Goal: Information Seeking & Learning: Learn about a topic

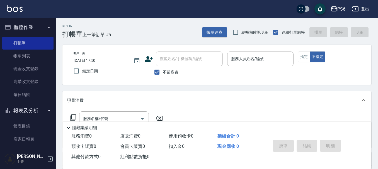
click at [148, 61] on icon at bounding box center [149, 59] width 8 height 6
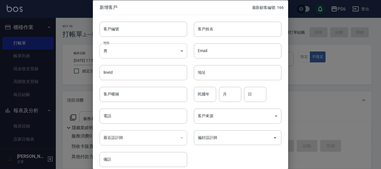
click at [131, 50] on body "PS6 登出 櫃檯作業 打帳單 帳單列表 現金收支登錄 高階收支登錄 每日結帳 報表及分析 報表目錄 店家日報表 互助日報表 互助排行榜 互助點數明細 設計師…" at bounding box center [190, 129] width 381 height 259
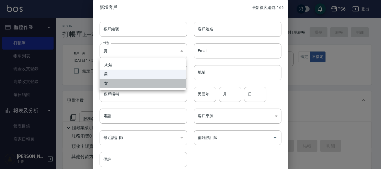
drag, startPoint x: 111, startPoint y: 84, endPoint x: 125, endPoint y: 43, distance: 43.0
click at [112, 84] on li "女" at bounding box center [142, 83] width 86 height 9
type input "[DEMOGRAPHIC_DATA]"
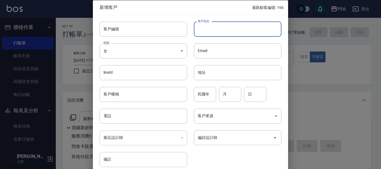
click at [238, 31] on input "客戶姓名" at bounding box center [237, 28] width 87 height 15
type input "5"
click at [210, 26] on input "鍾" at bounding box center [237, 28] width 87 height 15
type input "[PERSON_NAME]"
click at [128, 119] on input "電話" at bounding box center [142, 116] width 87 height 15
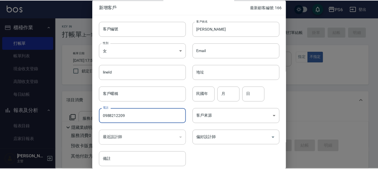
scroll to position [24, 0]
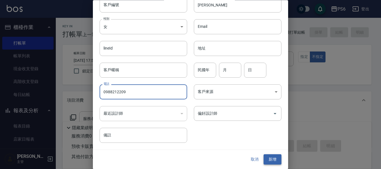
type input "0988212209"
click at [273, 159] on button "新增" at bounding box center [272, 160] width 18 height 10
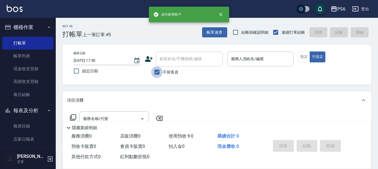
drag, startPoint x: 156, startPoint y: 70, endPoint x: 170, endPoint y: 62, distance: 16.2
click at [156, 70] on input "不留客資" at bounding box center [157, 72] width 12 height 12
checkbox input "false"
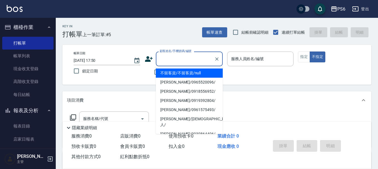
click at [178, 59] on div "顧客姓名/手機號碼/編號 顧客姓名/手機號碼/編號" at bounding box center [189, 59] width 67 height 15
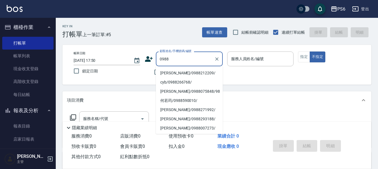
click at [206, 72] on li "[PERSON_NAME]/0988212209/" at bounding box center [189, 73] width 67 height 9
type input "[PERSON_NAME]/0988212209/"
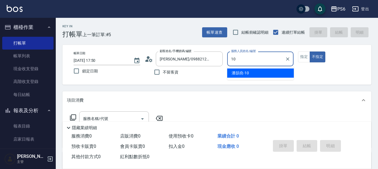
type input "[PERSON_NAME]-10"
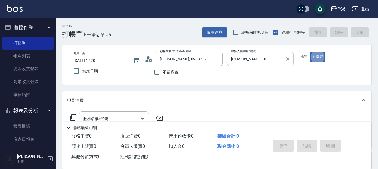
type button "false"
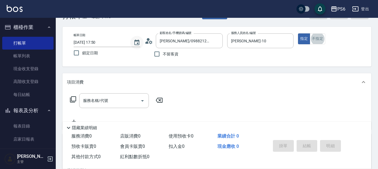
scroll to position [28, 0]
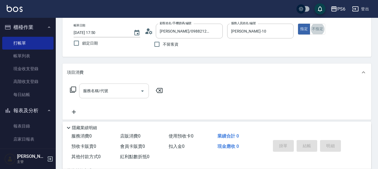
click at [94, 94] on input "服務名稱/代號" at bounding box center [110, 91] width 56 height 10
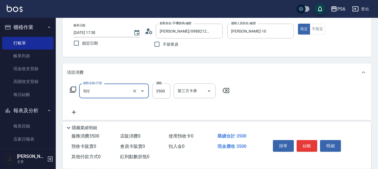
type input "水漾染髮(502)"
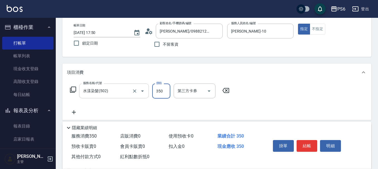
type input "3500"
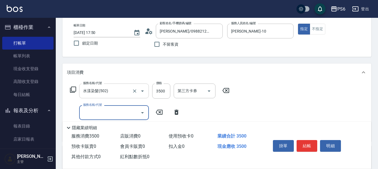
scroll to position [56, 0]
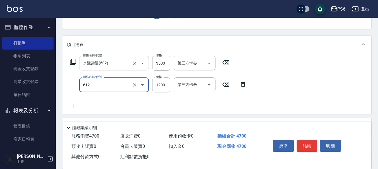
type input "二劑式護髮(M)(612)"
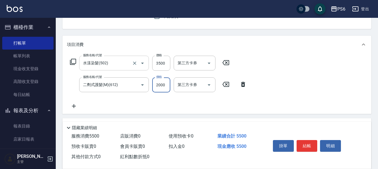
type input "2000"
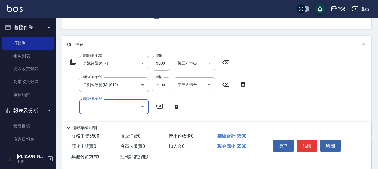
scroll to position [84, 0]
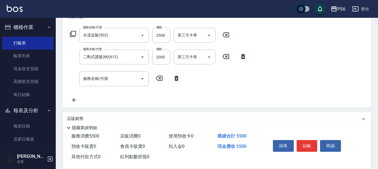
click at [75, 33] on icon at bounding box center [73, 34] width 6 height 6
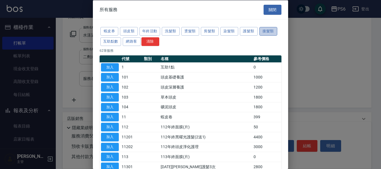
click at [265, 31] on button "接髮類" at bounding box center [268, 31] width 18 height 9
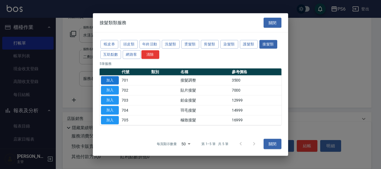
click at [111, 82] on button "加入" at bounding box center [110, 80] width 18 height 9
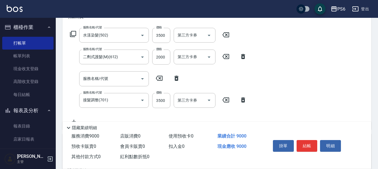
click at [175, 75] on icon at bounding box center [176, 78] width 14 height 7
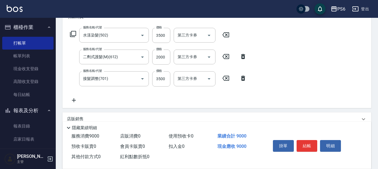
type input "接髮調整(701)"
click at [156, 78] on input "3500" at bounding box center [161, 78] width 18 height 15
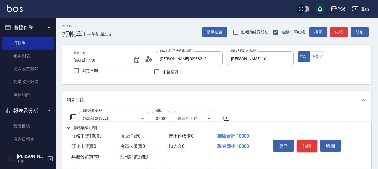
scroll to position [0, 0]
type input "4500"
click at [306, 141] on button "結帳" at bounding box center [306, 146] width 21 height 12
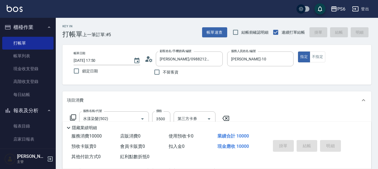
type input "[DATE] 18:29"
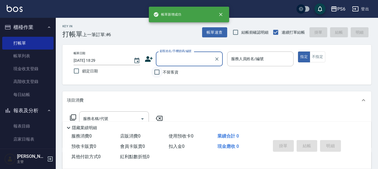
drag, startPoint x: 159, startPoint y: 70, endPoint x: 257, endPoint y: 54, distance: 99.4
click at [160, 69] on input "不留客資" at bounding box center [157, 72] width 12 height 12
checkbox input "true"
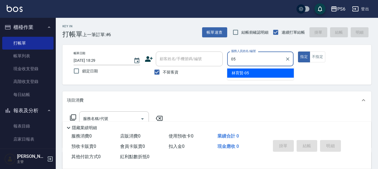
type input "[PERSON_NAME]-05"
type button "true"
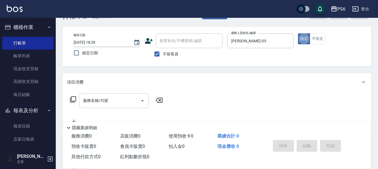
scroll to position [28, 0]
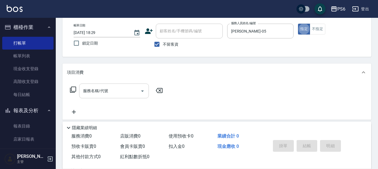
click at [121, 91] on input "服務名稱/代號" at bounding box center [110, 91] width 56 height 10
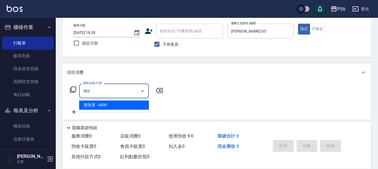
type input "塑形燙(303)"
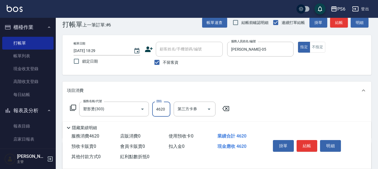
scroll to position [0, 0]
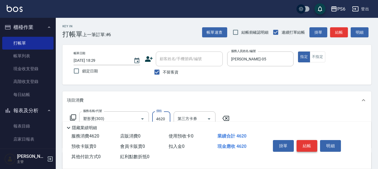
type input "4620"
click at [306, 145] on button "結帳" at bounding box center [306, 146] width 21 height 12
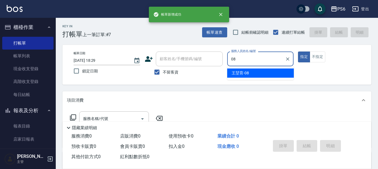
type input "[PERSON_NAME]-08"
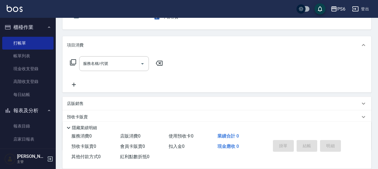
scroll to position [56, 0]
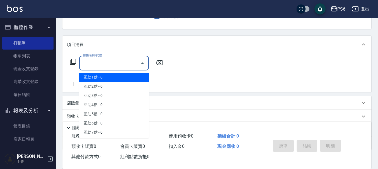
click at [127, 67] on input "服務名稱/代號" at bounding box center [110, 63] width 56 height 10
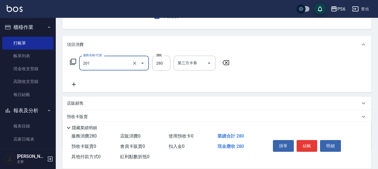
type input "一般洗髮(201)"
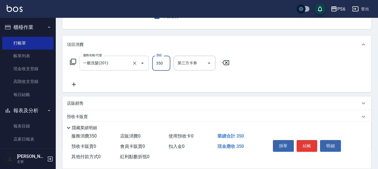
type input "350"
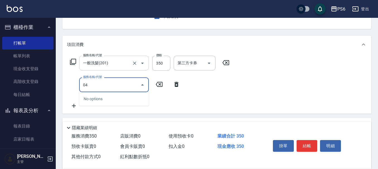
type input "0"
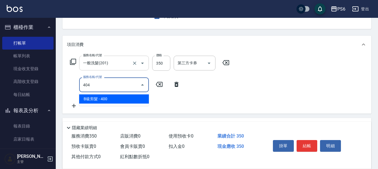
type input "B級剪髮(404)"
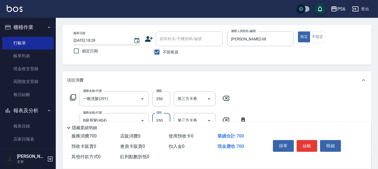
scroll to position [0, 0]
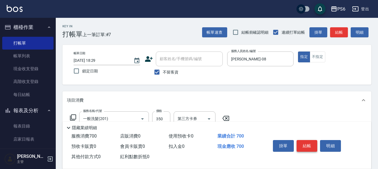
type input "350"
drag, startPoint x: 298, startPoint y: 140, endPoint x: 295, endPoint y: 141, distance: 3.1
click at [299, 140] on button "結帳" at bounding box center [306, 146] width 21 height 12
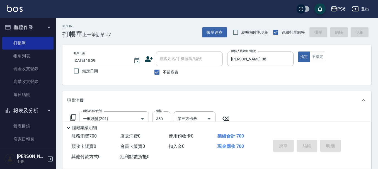
type input "[DATE] 18:30"
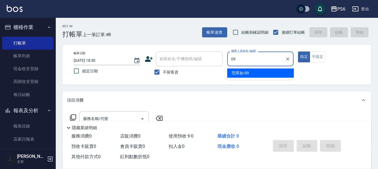
type input "[PERSON_NAME]-09"
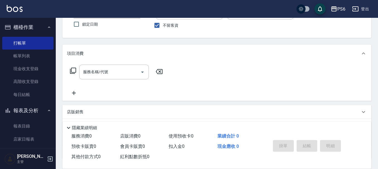
scroll to position [84, 0]
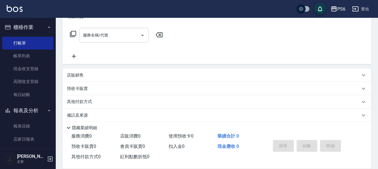
click at [123, 41] on div "服務名稱/代號" at bounding box center [114, 35] width 70 height 15
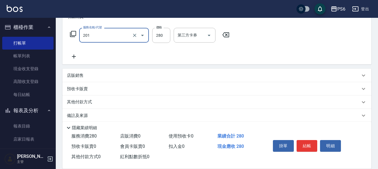
type input "一般洗髮(201)"
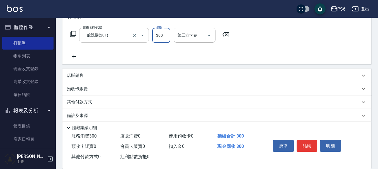
type input "300"
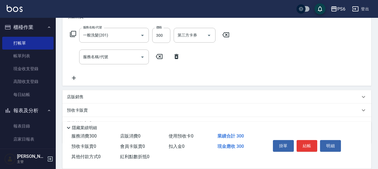
drag, startPoint x: 227, startPoint y: 36, endPoint x: 112, endPoint y: 45, distance: 115.7
click at [227, 36] on icon at bounding box center [226, 34] width 14 height 7
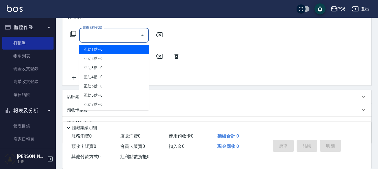
click at [96, 35] on input "服務名稱/代號" at bounding box center [110, 35] width 56 height 10
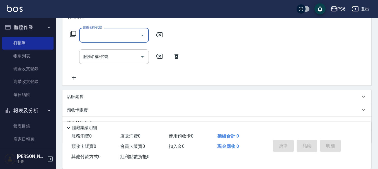
click at [96, 35] on input "服務名稱/代號" at bounding box center [110, 35] width 56 height 10
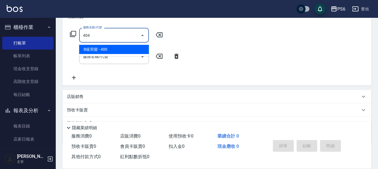
type input "B級剪髮(404)"
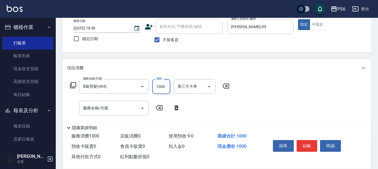
scroll to position [28, 0]
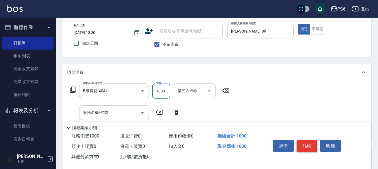
type input "1000"
click at [309, 142] on button "結帳" at bounding box center [306, 146] width 21 height 12
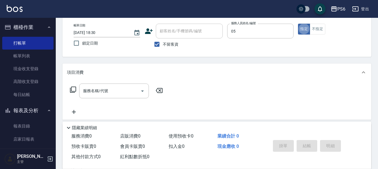
type input "[PERSON_NAME]-05"
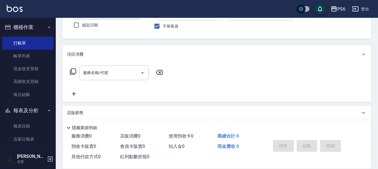
scroll to position [56, 0]
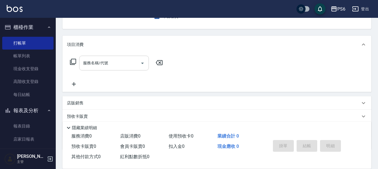
click at [125, 63] on input "服務名稱/代號" at bounding box center [110, 63] width 56 height 10
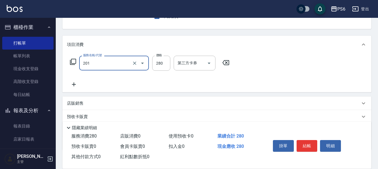
type input "一般洗髮(201)"
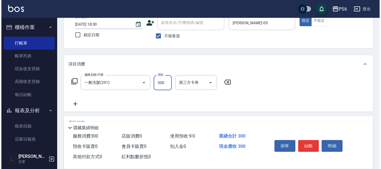
scroll to position [28, 0]
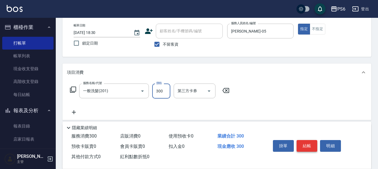
type input "300"
click at [310, 145] on button "結帳" at bounding box center [306, 146] width 21 height 12
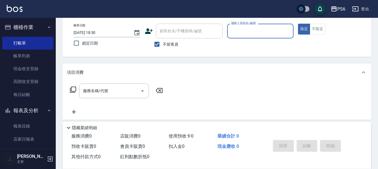
click at [147, 29] on icon at bounding box center [149, 31] width 8 height 6
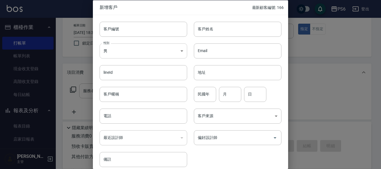
click at [133, 57] on body "PS6 登出 櫃檯作業 打帳單 帳單列表 現金收支登錄 高階收支登錄 每日結帳 報表及分析 報表目錄 店家日報表 互助日報表 互助排行榜 互助點數明細 設計師…" at bounding box center [190, 101] width 381 height 259
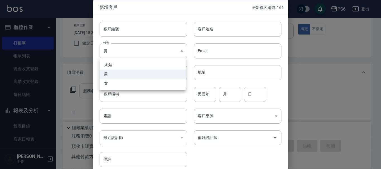
drag, startPoint x: 117, startPoint y: 87, endPoint x: 175, endPoint y: 61, distance: 64.0
click at [121, 83] on li "女" at bounding box center [142, 83] width 86 height 9
type input "[DEMOGRAPHIC_DATA]"
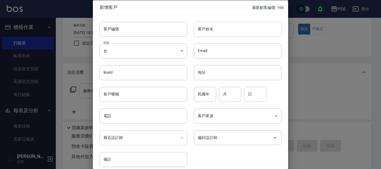
click at [216, 27] on input "客戶姓名" at bounding box center [237, 28] width 87 height 15
click at [209, 30] on input "將將" at bounding box center [237, 28] width 87 height 15
type input "將"
click at [210, 30] on input "江" at bounding box center [237, 28] width 87 height 15
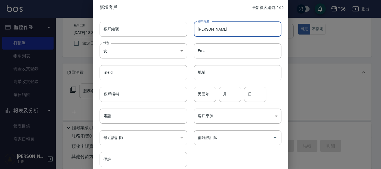
click at [221, 27] on input "[PERSON_NAME]" at bounding box center [237, 28] width 87 height 15
type input "[PERSON_NAME]"
click at [119, 114] on input "電話" at bounding box center [142, 116] width 87 height 15
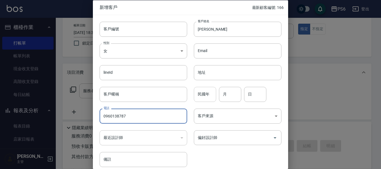
type input "0960138787"
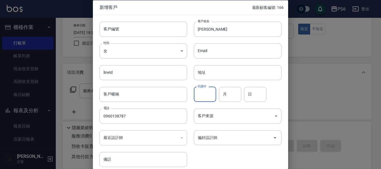
click at [194, 95] on input "民國年" at bounding box center [205, 94] width 22 height 15
type input "67"
click at [233, 96] on input "04" at bounding box center [230, 94] width 22 height 15
type input "07"
click at [263, 92] on input "日" at bounding box center [255, 94] width 22 height 15
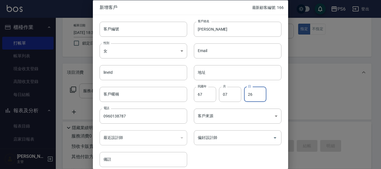
type input "2"
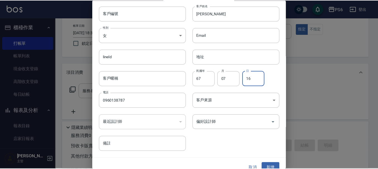
scroll to position [24, 0]
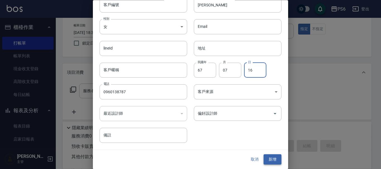
type input "16"
click at [266, 157] on button "新增" at bounding box center [272, 160] width 18 height 10
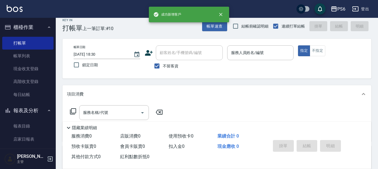
scroll to position [0, 0]
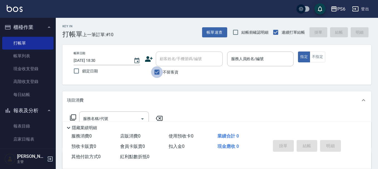
drag, startPoint x: 158, startPoint y: 72, endPoint x: 167, endPoint y: 59, distance: 16.0
click at [158, 72] on input "不留客資" at bounding box center [157, 72] width 12 height 12
checkbox input "false"
click at [167, 59] on div "顧客姓名/手機號碼/編號 顧客姓名/手機號碼/編號" at bounding box center [189, 59] width 67 height 15
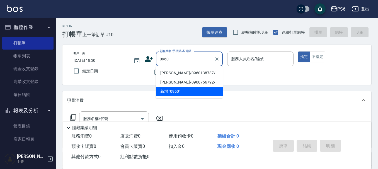
click at [189, 74] on li "[PERSON_NAME]/0960138787/" at bounding box center [189, 73] width 67 height 9
type input "[PERSON_NAME]/0960138787/"
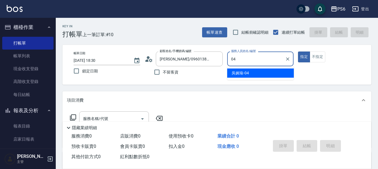
type input "[PERSON_NAME]-04"
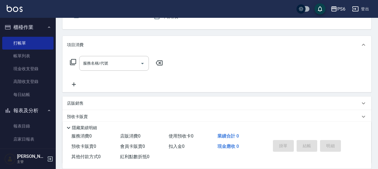
scroll to position [56, 0]
click at [70, 61] on icon at bounding box center [73, 62] width 6 height 6
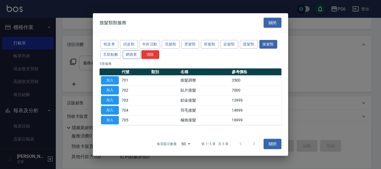
click at [130, 56] on button "網路客" at bounding box center [132, 54] width 18 height 9
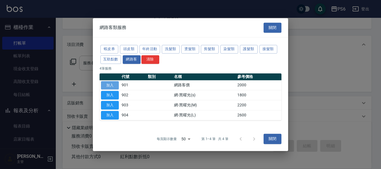
click at [114, 82] on button "加入" at bounding box center [110, 85] width 18 height 9
type input "網路客價(901)"
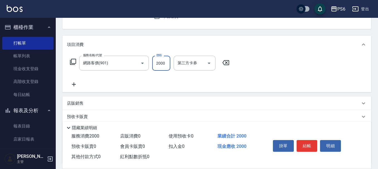
click at [154, 70] on input "2000" at bounding box center [161, 63] width 18 height 15
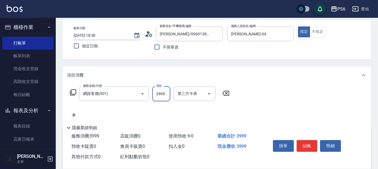
scroll to position [0, 0]
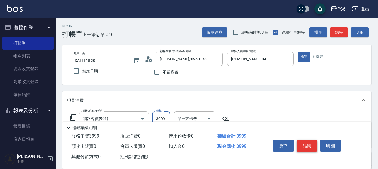
type input "3999"
click at [306, 145] on button "結帳" at bounding box center [306, 146] width 21 height 12
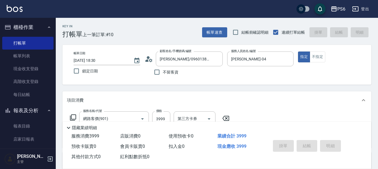
type input "[DATE] 18:31"
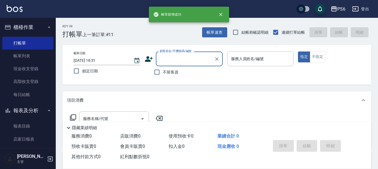
click at [164, 72] on label "不留客資" at bounding box center [164, 72] width 27 height 12
click at [163, 72] on input "不留客資" at bounding box center [157, 72] width 12 height 12
checkbox input "true"
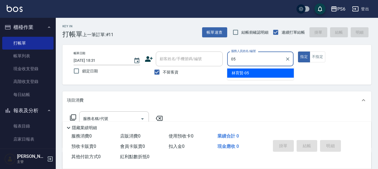
type input "[PERSON_NAME]-05"
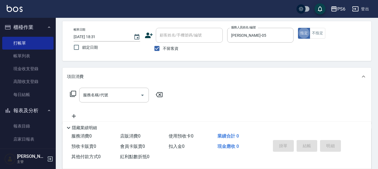
scroll to position [56, 0]
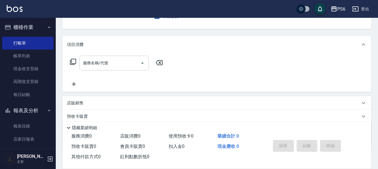
click at [120, 69] on div "服務名稱/代號" at bounding box center [114, 63] width 70 height 15
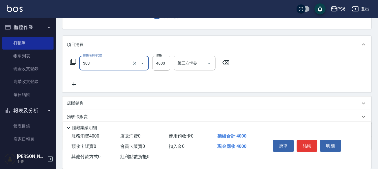
type input "塑形燙(303)"
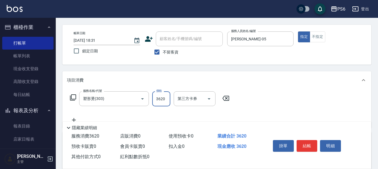
scroll to position [0, 0]
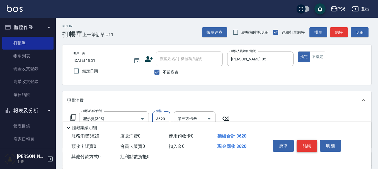
type input "3620"
click at [308, 142] on button "結帳" at bounding box center [306, 146] width 21 height 12
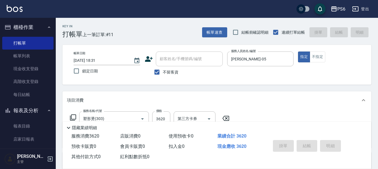
type input "[DATE] 18:32"
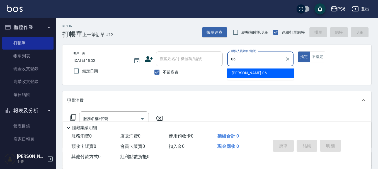
type input "[PERSON_NAME]-06"
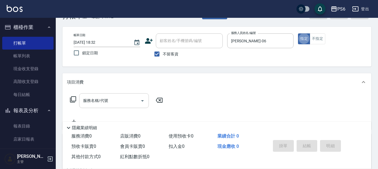
scroll to position [28, 0]
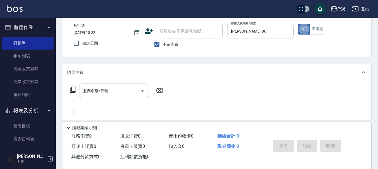
click at [109, 86] on input "服務名稱/代號" at bounding box center [110, 91] width 56 height 10
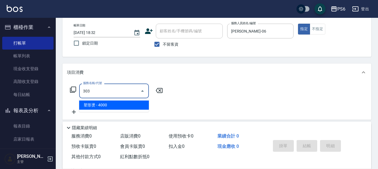
type input "塑形燙(303)"
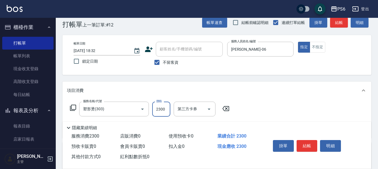
scroll to position [0, 0]
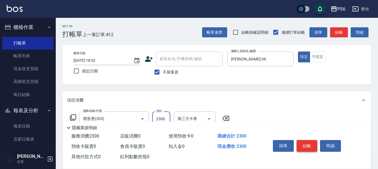
type input "2300"
click at [309, 144] on button "結帳" at bounding box center [306, 146] width 21 height 12
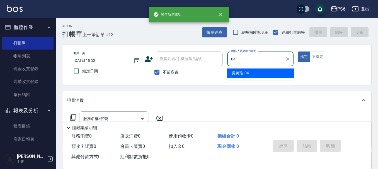
type input "[PERSON_NAME]-04"
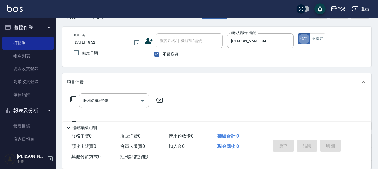
scroll to position [28, 0]
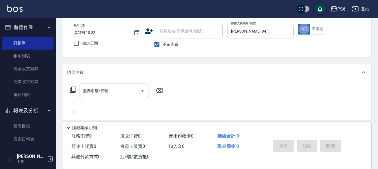
click at [103, 91] on div "服務名稱/代號 服務名稱/代號" at bounding box center [114, 91] width 70 height 15
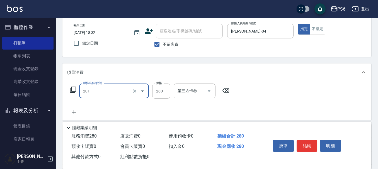
type input "一般洗髮(201)"
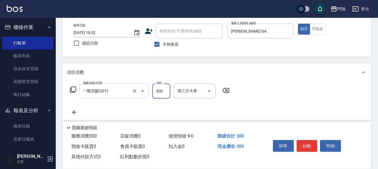
type input "300"
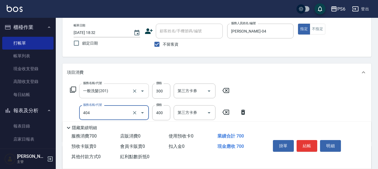
type input "B級剪髮(404)"
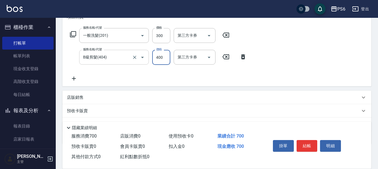
scroll to position [84, 0]
click at [77, 77] on icon at bounding box center [74, 78] width 14 height 7
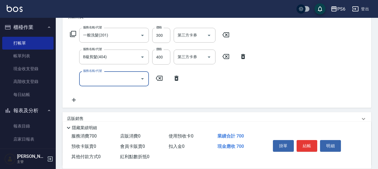
click at [105, 79] on input "服務名稱/代號" at bounding box center [110, 79] width 56 height 10
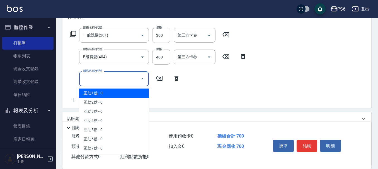
click at [101, 94] on span "互助1點 - 0" at bounding box center [114, 93] width 70 height 9
type input "互助1點(1)"
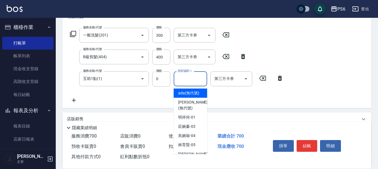
click at [180, 77] on div "技術協助-1 技術協助-1" at bounding box center [190, 78] width 33 height 15
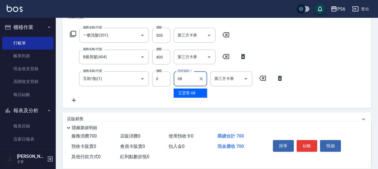
type input "[PERSON_NAME]-08"
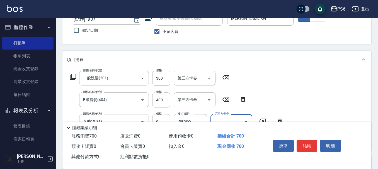
scroll to position [0, 0]
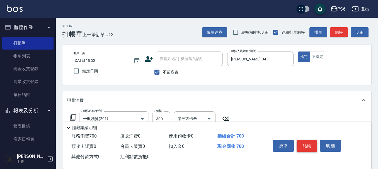
click at [303, 146] on button "結帳" at bounding box center [306, 146] width 21 height 12
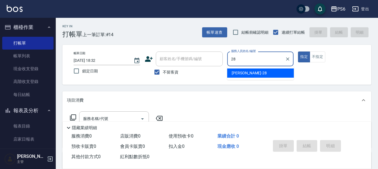
type input "[PERSON_NAME]-28"
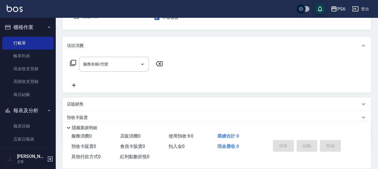
scroll to position [56, 0]
click at [126, 61] on input "服務名稱/代號" at bounding box center [110, 63] width 56 height 10
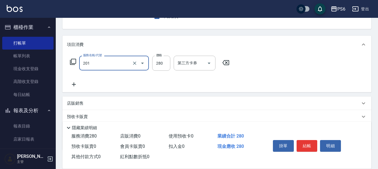
type input "一般洗髮(201)"
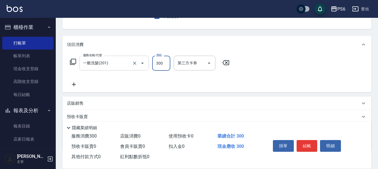
type input "300"
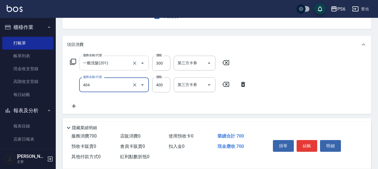
type input "B級剪髮(404)"
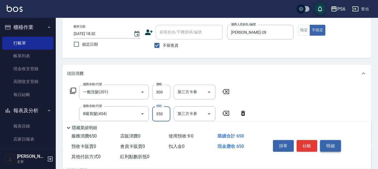
scroll to position [0, 0]
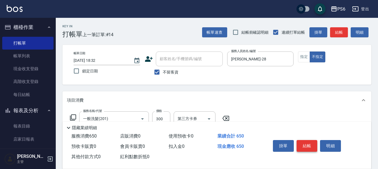
type input "350"
drag, startPoint x: 312, startPoint y: 144, endPoint x: 303, endPoint y: 135, distance: 12.8
click at [311, 143] on button "結帳" at bounding box center [306, 146] width 21 height 12
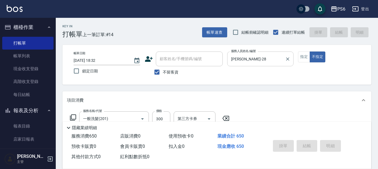
type input "[DATE] 18:33"
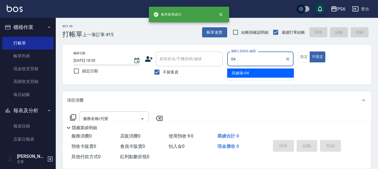
type input "[PERSON_NAME]-04"
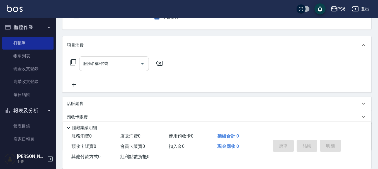
scroll to position [56, 0]
click at [99, 59] on div "服務名稱/代號 服務名稱/代號" at bounding box center [114, 63] width 70 height 15
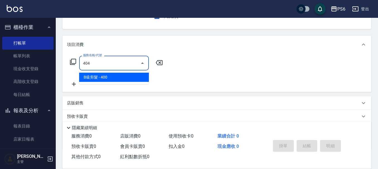
type input "B級剪髮(404)"
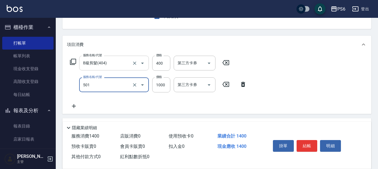
type input "局部染髮(501)"
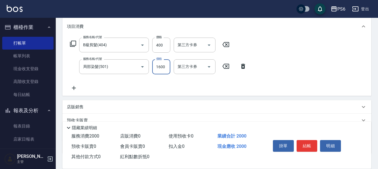
scroll to position [84, 0]
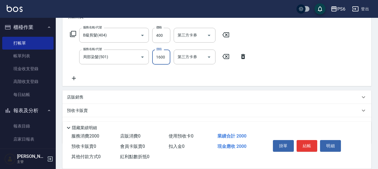
type input "1600"
click at [76, 79] on icon at bounding box center [74, 78] width 14 height 7
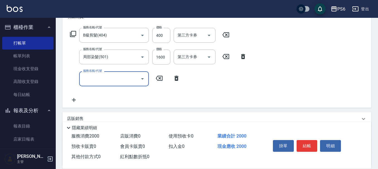
click at [116, 83] on input "服務名稱/代號" at bounding box center [110, 79] width 56 height 10
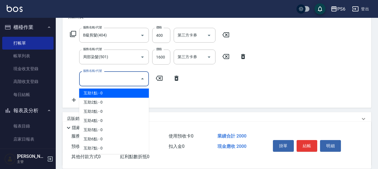
click at [110, 95] on span "互助1點 - 0" at bounding box center [114, 93] width 70 height 9
type input "互助1點(1)"
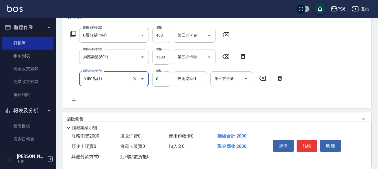
click at [185, 82] on input "技術協助-1" at bounding box center [190, 79] width 28 height 10
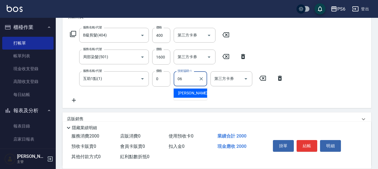
type input "[PERSON_NAME]-06"
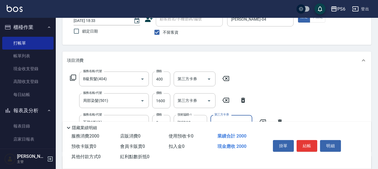
scroll to position [0, 0]
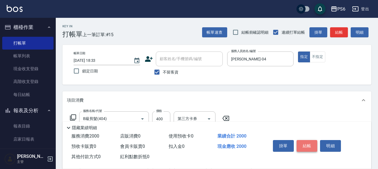
click at [310, 147] on button "結帳" at bounding box center [306, 146] width 21 height 12
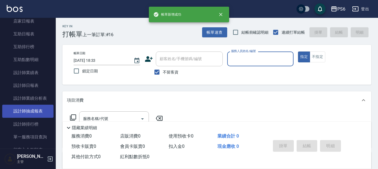
scroll to position [139, 0]
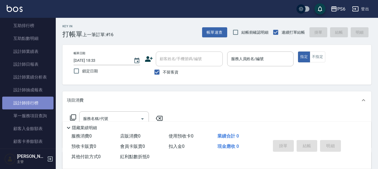
click at [34, 100] on link "設計師排行榜" at bounding box center [27, 103] width 51 height 13
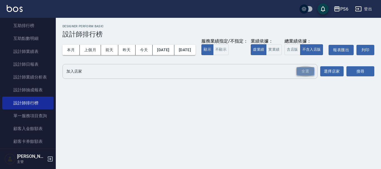
drag, startPoint x: 302, startPoint y: 79, endPoint x: 330, endPoint y: 82, distance: 28.4
click at [302, 76] on div "全選" at bounding box center [305, 71] width 18 height 9
click at [355, 77] on button "搜尋" at bounding box center [360, 72] width 28 height 10
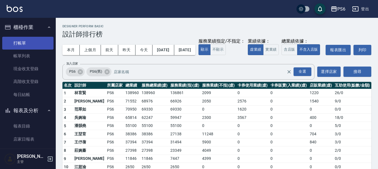
click at [25, 42] on link "打帳單" at bounding box center [27, 43] width 51 height 13
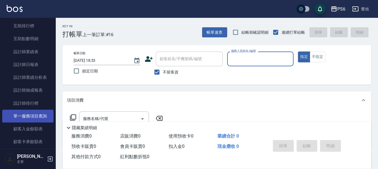
scroll to position [139, 0]
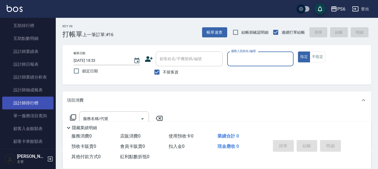
click at [37, 107] on link "設計師排行榜" at bounding box center [27, 103] width 51 height 13
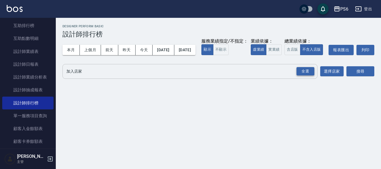
drag, startPoint x: 308, startPoint y: 81, endPoint x: 343, endPoint y: 81, distance: 35.9
click at [308, 76] on div "全選" at bounding box center [305, 71] width 18 height 9
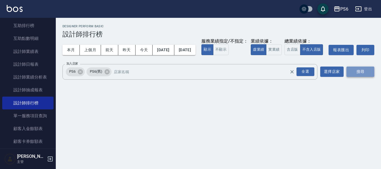
click at [358, 77] on button "搜尋" at bounding box center [360, 72] width 28 height 10
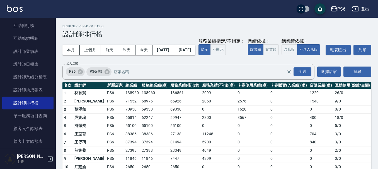
click at [252, 43] on div "本月 上個月 [DATE] [DATE] [DATE] [DATE] [DATE] 服務業績指定/不指定： 顯示 不顯示 業績依據： 虛業績 實業績 總業績依…" at bounding box center [216, 50] width 309 height 24
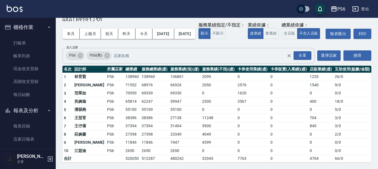
scroll to position [27, 0]
click at [91, 29] on button "上個月" at bounding box center [90, 34] width 21 height 10
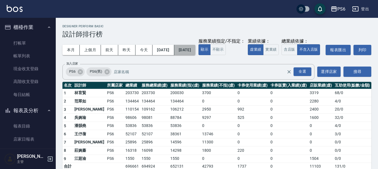
click at [195, 49] on button "[DATE]" at bounding box center [184, 50] width 21 height 10
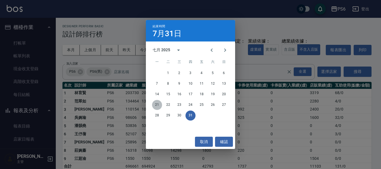
click at [155, 105] on button "21" at bounding box center [157, 105] width 10 height 10
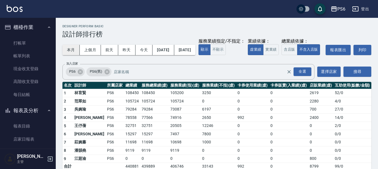
click at [70, 50] on button "本月" at bounding box center [70, 50] width 17 height 10
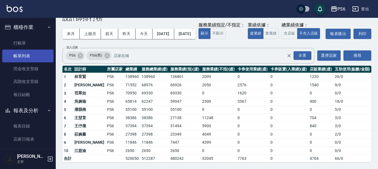
scroll to position [27, 0]
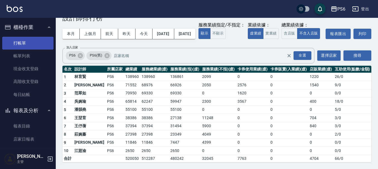
click at [20, 42] on link "打帳單" at bounding box center [27, 43] width 51 height 13
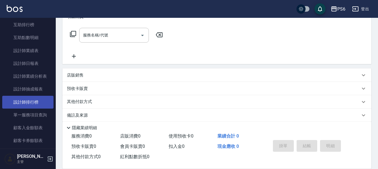
scroll to position [167, 0]
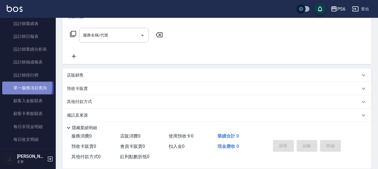
click at [25, 87] on link "單一服務項目查詢" at bounding box center [27, 88] width 51 height 13
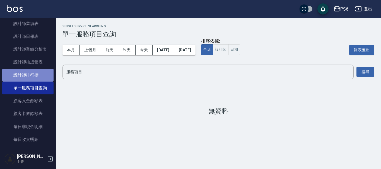
click at [30, 80] on link "設計師排行榜" at bounding box center [27, 75] width 51 height 13
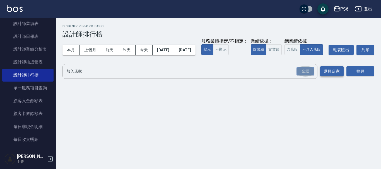
drag, startPoint x: 307, startPoint y: 83, endPoint x: 338, endPoint y: 82, distance: 30.9
click at [309, 76] on div "全選" at bounding box center [305, 71] width 18 height 9
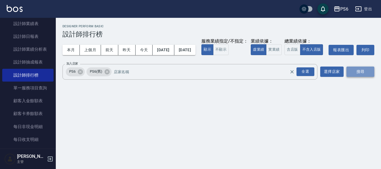
click at [364, 77] on button "搜尋" at bounding box center [360, 72] width 28 height 10
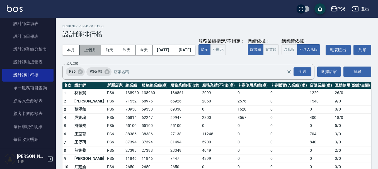
click at [86, 51] on button "上個月" at bounding box center [90, 50] width 21 height 10
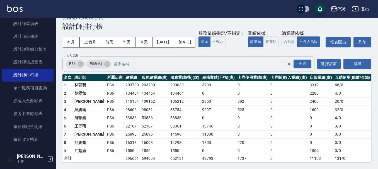
scroll to position [19, 0]
click at [63, 37] on button "本月" at bounding box center [70, 42] width 17 height 10
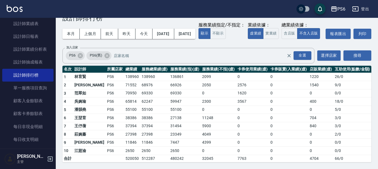
scroll to position [27, 0]
drag, startPoint x: 120, startPoint y: 103, endPoint x: 103, endPoint y: 103, distance: 17.3
click at [103, 103] on tr "4 [PERSON_NAME]PS6 65814 62247 59947 2300 3567 0 400 18 / 0" at bounding box center [216, 102] width 309 height 8
click at [153, 99] on td "62247" at bounding box center [154, 102] width 29 height 8
click at [153, 103] on td "62247" at bounding box center [154, 102] width 29 height 8
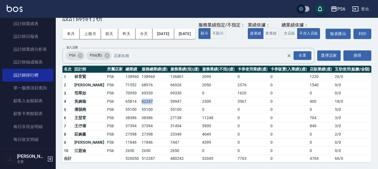
drag, startPoint x: 145, startPoint y: 103, endPoint x: 121, endPoint y: 101, distance: 24.0
click at [121, 101] on tr "4 [PERSON_NAME]PS6 65814 62247 59947 2300 3567 0 400 18 / 0" at bounding box center [216, 102] width 309 height 8
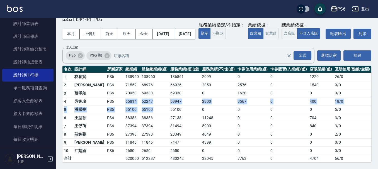
drag, startPoint x: 104, startPoint y: 102, endPoint x: 159, endPoint y: 109, distance: 54.5
click at [159, 109] on tbody "1 [PERSON_NAME]PS6 138960 138960 136861 2099 0 0 1220 26 / 0 2 [PERSON_NAME]PS6…" at bounding box center [216, 117] width 309 height 89
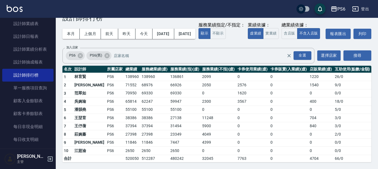
click at [149, 132] on td "27398" at bounding box center [154, 134] width 29 height 8
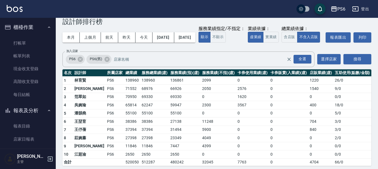
scroll to position [0, 0]
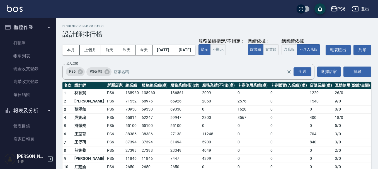
drag, startPoint x: 151, startPoint y: 27, endPoint x: 277, endPoint y: 34, distance: 125.8
click at [277, 34] on h3 "設計師排行榜" at bounding box center [216, 34] width 309 height 8
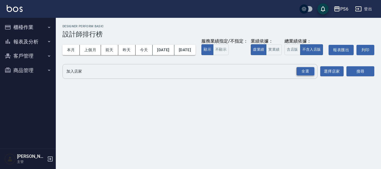
click at [311, 76] on div "全選" at bounding box center [305, 71] width 18 height 9
drag, startPoint x: 375, startPoint y: 83, endPoint x: 372, endPoint y: 82, distance: 3.5
click at [375, 83] on div "PS6 2025-08-01 - 2025-08-31 設計師排行榜 列印時間： 2025-08-21-19:01 Designer Perform Basi…" at bounding box center [218, 53] width 325 height 71
drag, startPoint x: 371, startPoint y: 82, endPoint x: 374, endPoint y: 80, distance: 4.0
click at [370, 77] on button "搜尋" at bounding box center [360, 72] width 28 height 10
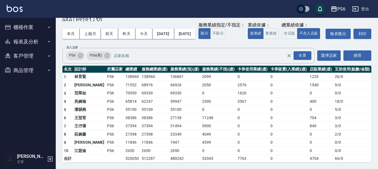
scroll to position [27, 0]
drag, startPoint x: 255, startPoint y: 26, endPoint x: 233, endPoint y: 175, distance: 150.0
click at [233, 169] on html "PS6 登出 櫃檯作業 打帳單 帳單列表 現金收支登錄 高階收支登錄 每日結帳 報表及分析 報表目錄 店家日報表 互助日報表 互助排行榜 互助點數明細 設計師…" at bounding box center [189, 76] width 378 height 185
click at [169, 92] on td "69330" at bounding box center [185, 93] width 32 height 8
click at [322, 23] on div "本月 上個月 前天 昨天 今天 2025/08/01 2025/08/31 服務業績指定/不指定： 顯示 不顯示 業績依據： 虛業績 實業績 總業績依據： 含…" at bounding box center [216, 34] width 309 height 24
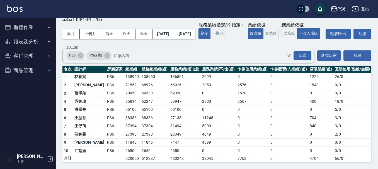
click at [20, 41] on button "報表及分析" at bounding box center [27, 42] width 51 height 14
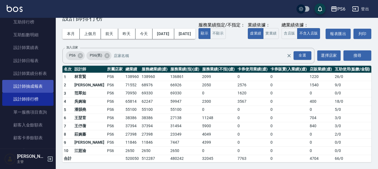
scroll to position [84, 0]
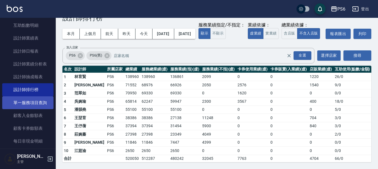
click at [35, 102] on link "單一服務項目查詢" at bounding box center [27, 102] width 51 height 13
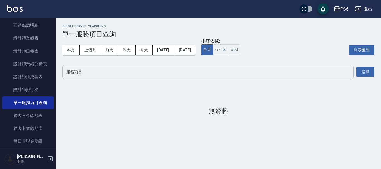
click at [140, 72] on input "服務項目" at bounding box center [208, 72] width 286 height 10
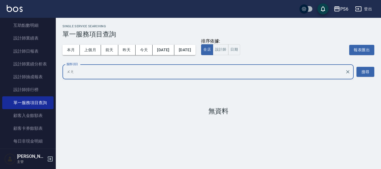
type input "網"
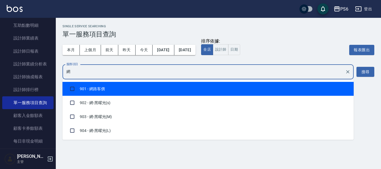
click at [72, 87] on input "checkbox" at bounding box center [72, 89] width 11 height 11
checkbox input "true"
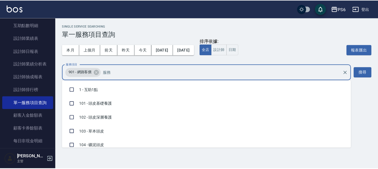
scroll to position [756, 0]
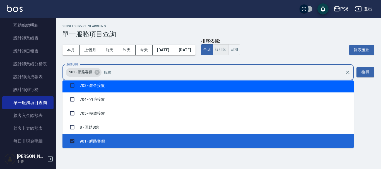
click at [228, 52] on button "設計師" at bounding box center [221, 49] width 16 height 11
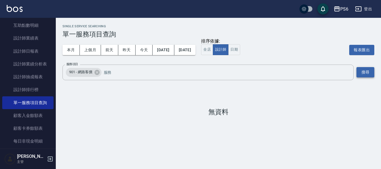
click at [363, 71] on button "搜尋" at bounding box center [365, 72] width 18 height 10
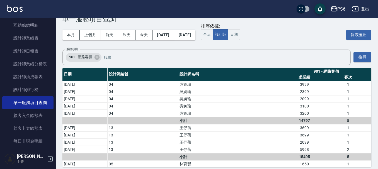
scroll to position [0, 0]
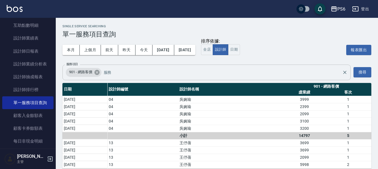
click at [98, 72] on icon at bounding box center [97, 72] width 6 height 6
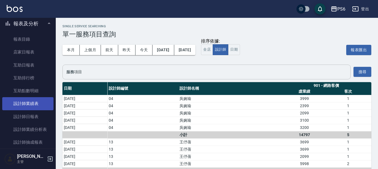
scroll to position [28, 0]
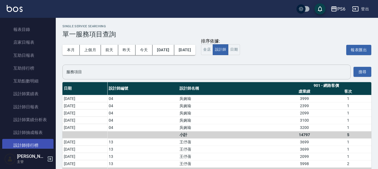
click at [35, 140] on link "設計師排行榜" at bounding box center [27, 145] width 51 height 13
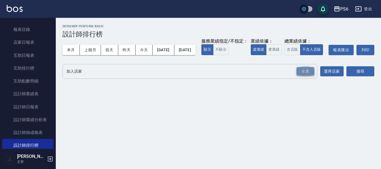
drag, startPoint x: 305, startPoint y: 81, endPoint x: 355, endPoint y: 82, distance: 50.4
click at [307, 76] on div "全選" at bounding box center [305, 71] width 18 height 9
click at [356, 77] on button "搜尋" at bounding box center [360, 72] width 28 height 10
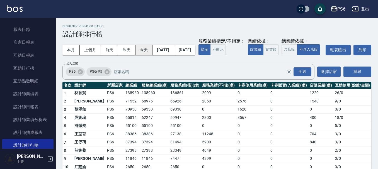
click at [147, 49] on button "今天" at bounding box center [143, 50] width 17 height 10
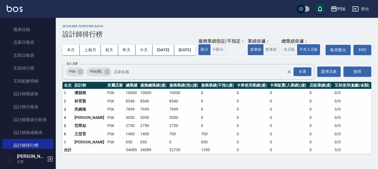
scroll to position [3, 0]
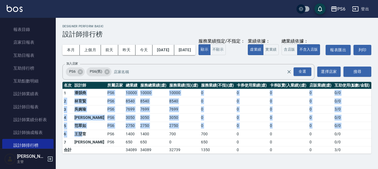
drag, startPoint x: 72, startPoint y: 98, endPoint x: 90, endPoint y: 154, distance: 58.2
click at [82, 145] on tbody "1 潘韻堯 PS6 10000 10000 10000 0 0 0 0 0 / 0 2 林育賢 PS6 8540 8540 8540 0 0 0 0 0 / …" at bounding box center [216, 121] width 309 height 65
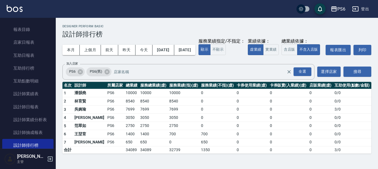
drag, startPoint x: 90, startPoint y: 155, endPoint x: 85, endPoint y: 153, distance: 5.2
click at [90, 154] on tbody "1 潘韻堯 PS6 10000 10000 10000 0 0 0 0 0 / 0 2 林育賢 PS6 8540 8540 8540 0 0 0 0 0 / …" at bounding box center [216, 121] width 309 height 65
click at [74, 97] on td "潘韻堯" at bounding box center [89, 93] width 33 height 8
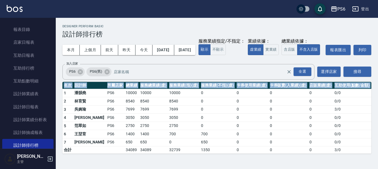
drag, startPoint x: 64, startPoint y: 101, endPoint x: 255, endPoint y: 169, distance: 203.1
click at [255, 169] on html "PS6 登出 櫃檯作業 打帳單 帳單列表 現金收支登錄 高階收支登錄 每日結帳 報表及分析 報表目錄 店家日報表 互助日報表 互助排行榜 互助點數明細 設計師…" at bounding box center [189, 84] width 378 height 169
click at [87, 154] on td "a dense table" at bounding box center [89, 150] width 33 height 7
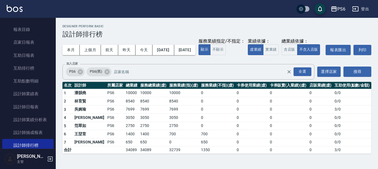
click at [59, 105] on div "PS6 2025-08-21 - 2025-08-21 設計師排行榜 列印時間： 2025-08-21-19:16 Designer Perform Basi…" at bounding box center [217, 89] width 322 height 143
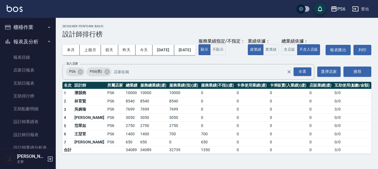
scroll to position [0, 0]
click at [31, 30] on button "櫃檯作業" at bounding box center [27, 27] width 51 height 14
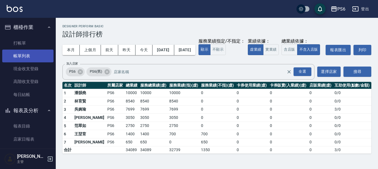
click at [37, 57] on link "帳單列表" at bounding box center [27, 56] width 51 height 13
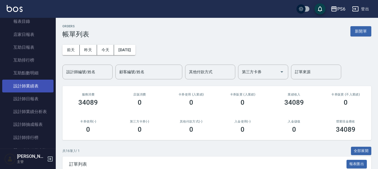
scroll to position [111, 0]
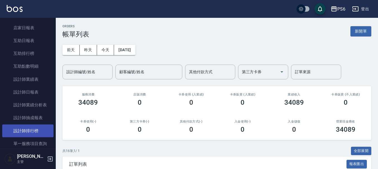
click at [42, 125] on link "設計師排行榜" at bounding box center [27, 131] width 51 height 13
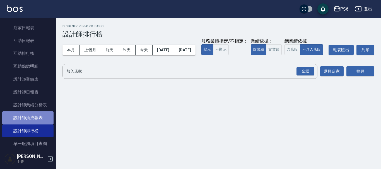
click at [42, 118] on link "設計師抽成報表" at bounding box center [27, 117] width 51 height 13
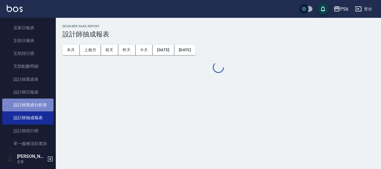
click at [42, 107] on link "設計師業績分析表" at bounding box center [27, 105] width 51 height 13
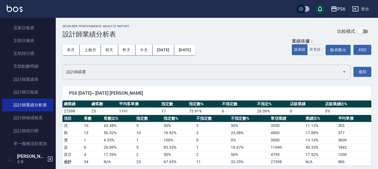
click at [140, 76] on input "設計師篩選" at bounding box center [202, 72] width 275 height 10
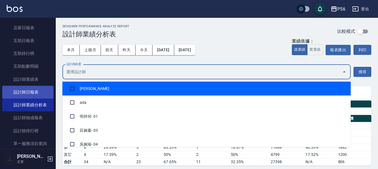
click at [40, 91] on link "設計師日報表" at bounding box center [27, 92] width 51 height 13
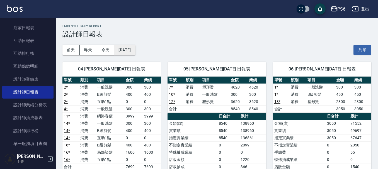
click at [135, 52] on button "[DATE]" at bounding box center [124, 50] width 21 height 10
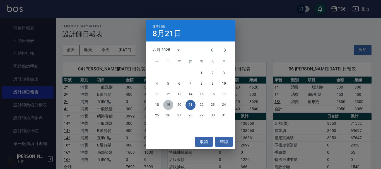
click at [168, 105] on button "19" at bounding box center [168, 105] width 10 height 10
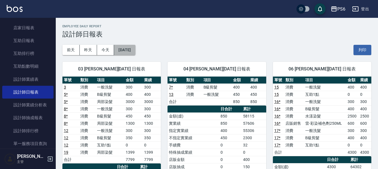
click at [128, 53] on button "2025/08/19" at bounding box center [124, 50] width 21 height 10
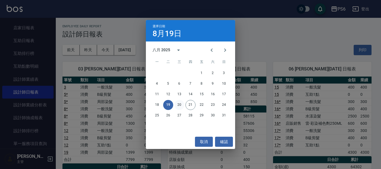
click at [181, 104] on button "20" at bounding box center [179, 105] width 10 height 10
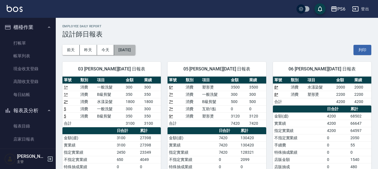
click at [128, 53] on button "2025/08/20" at bounding box center [124, 50] width 21 height 10
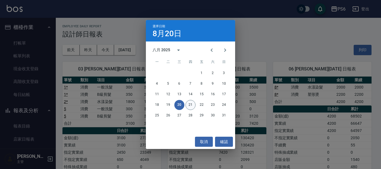
click at [191, 102] on button "21" at bounding box center [190, 105] width 10 height 10
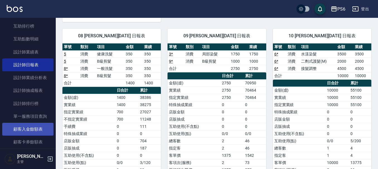
scroll to position [139, 0]
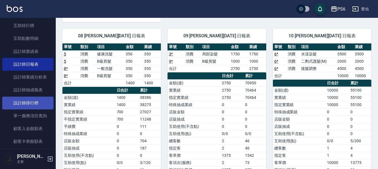
click at [38, 104] on link "設計師排行榜" at bounding box center [27, 103] width 51 height 13
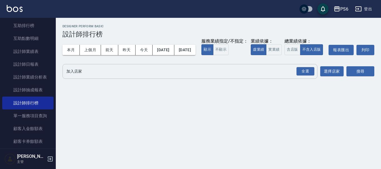
click at [89, 76] on input "加入店家" at bounding box center [185, 72] width 241 height 10
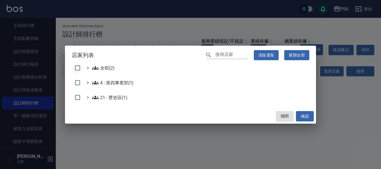
click at [75, 68] on input "checkbox" at bounding box center [78, 68] width 12 height 12
checkbox input "true"
click at [309, 114] on button "確認" at bounding box center [305, 116] width 18 height 10
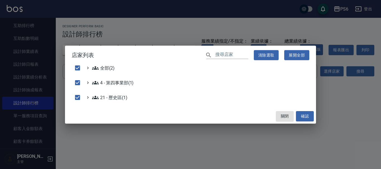
checkbox input "false"
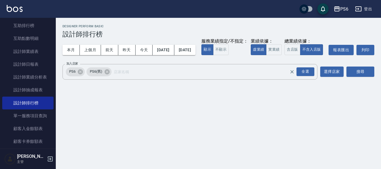
click at [358, 77] on div "搜尋" at bounding box center [360, 72] width 28 height 16
click at [108, 74] on icon at bounding box center [106, 71] width 5 height 5
click at [359, 77] on button "搜尋" at bounding box center [360, 72] width 28 height 10
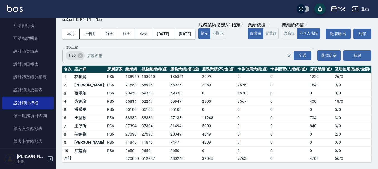
scroll to position [27, 0]
drag, startPoint x: 106, startPoint y: 108, endPoint x: 122, endPoint y: 110, distance: 15.7
click at [122, 110] on tr "5 潘韻堯 PS6 55100 55100 55100 0 0 0 0 5 / 0" at bounding box center [216, 110] width 309 height 8
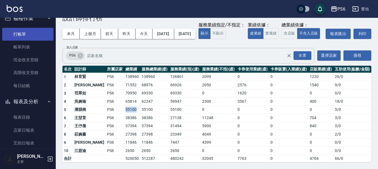
scroll to position [0, 0]
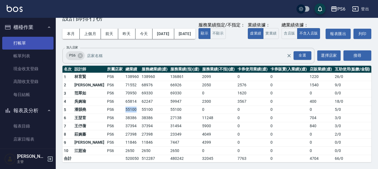
click at [8, 42] on link "打帳單" at bounding box center [27, 43] width 51 height 13
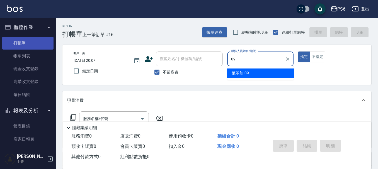
type input "[PERSON_NAME]-09"
type button "true"
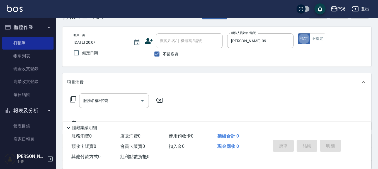
scroll to position [28, 0]
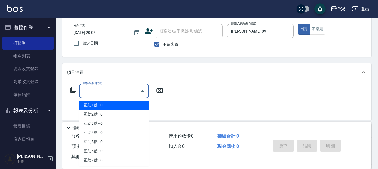
click at [116, 94] on input "服務名稱/代號" at bounding box center [110, 91] width 56 height 10
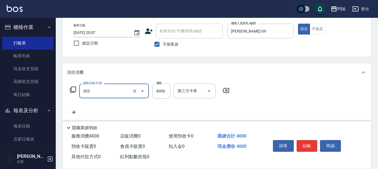
type input "塑形燙(303)"
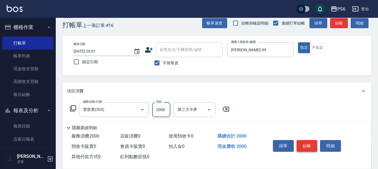
scroll to position [0, 0]
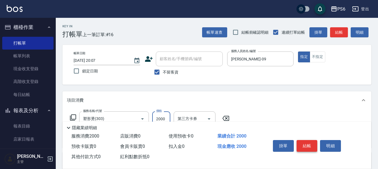
type input "2000"
click at [302, 146] on button "結帳" at bounding box center [306, 146] width 21 height 12
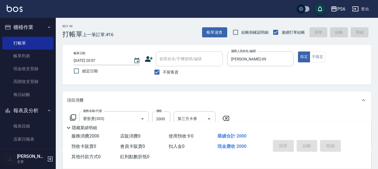
type input "2025/08/21 20:08"
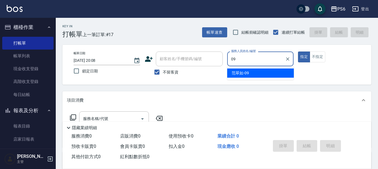
type input "[PERSON_NAME]-09"
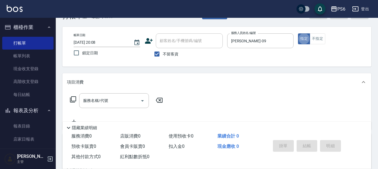
scroll to position [28, 0]
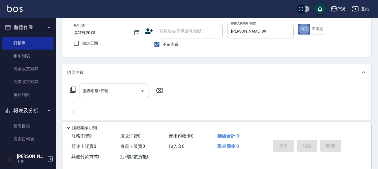
click at [134, 93] on input "服務名稱/代號" at bounding box center [110, 91] width 56 height 10
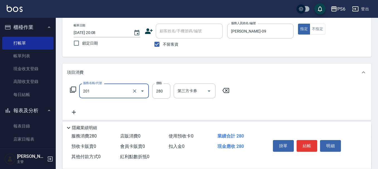
type input "一般洗髮(201)"
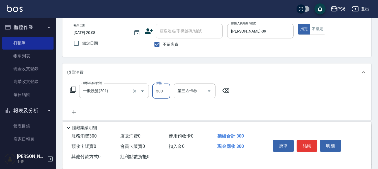
type input "300"
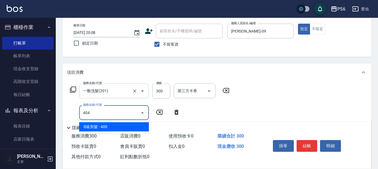
type input "B級剪髮(404)"
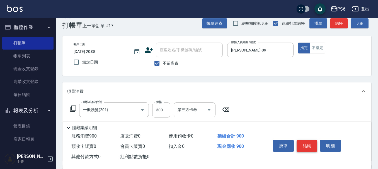
scroll to position [0, 0]
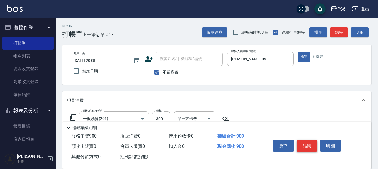
type input "600"
click at [315, 147] on button "結帳" at bounding box center [306, 146] width 21 height 12
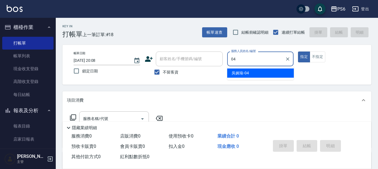
type input "[PERSON_NAME]-04"
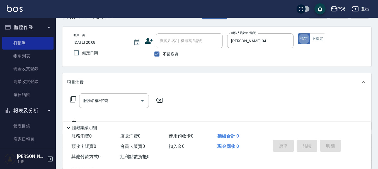
scroll to position [28, 0]
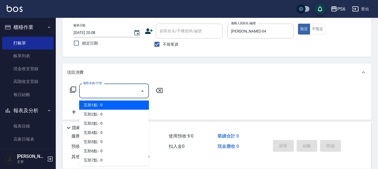
click at [117, 92] on input "服務名稱/代號" at bounding box center [110, 91] width 56 height 10
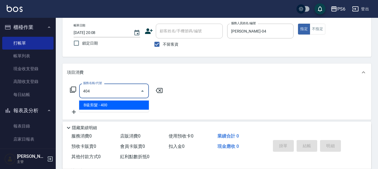
type input "B級剪髮(404)"
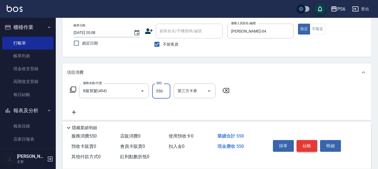
type input "550"
click at [310, 148] on button "結帳" at bounding box center [306, 146] width 21 height 12
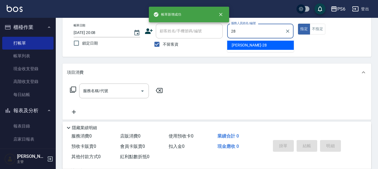
type input "[PERSON_NAME]-28"
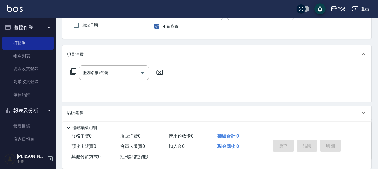
scroll to position [56, 0]
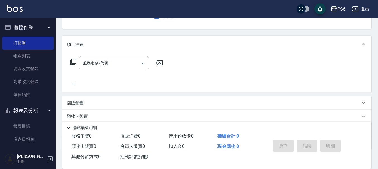
click at [114, 63] on input "服務名稱/代號" at bounding box center [110, 63] width 56 height 10
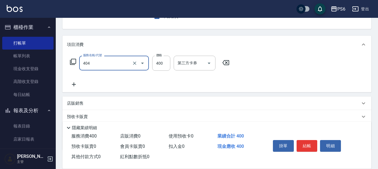
type input "B級剪髮(404)"
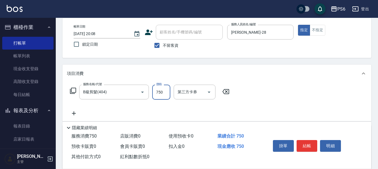
scroll to position [0, 0]
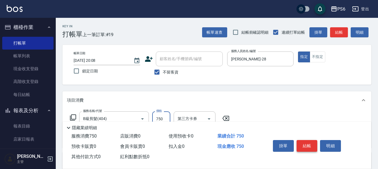
type input "750"
drag, startPoint x: 314, startPoint y: 143, endPoint x: 297, endPoint y: 130, distance: 21.8
click at [313, 143] on button "結帳" at bounding box center [306, 146] width 21 height 12
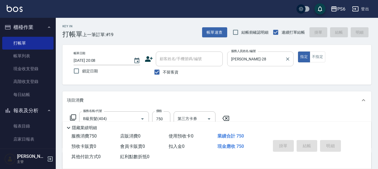
type input "2025/08/21 20:09"
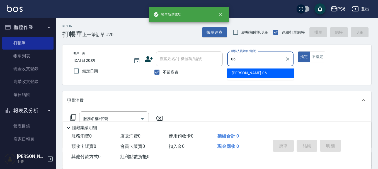
type input "[PERSON_NAME]-06"
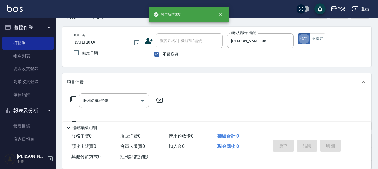
scroll to position [28, 0]
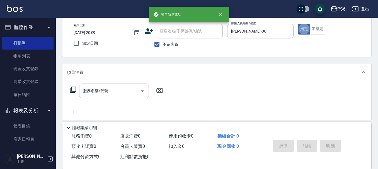
click at [123, 88] on input "服務名稱/代號" at bounding box center [110, 91] width 56 height 10
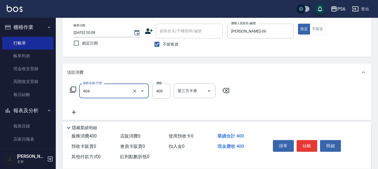
type input "B級剪髮(404)"
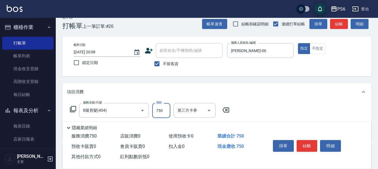
scroll to position [0, 0]
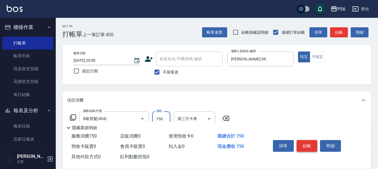
type input "750"
click at [306, 144] on button "結帳" at bounding box center [306, 146] width 21 height 12
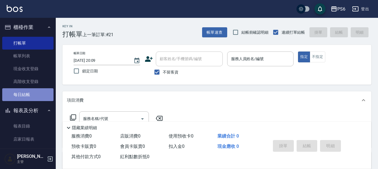
click at [29, 96] on link "每日結帳" at bounding box center [27, 94] width 51 height 13
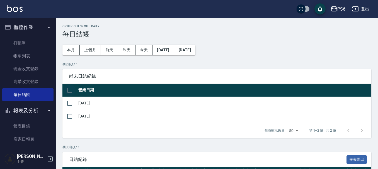
click at [71, 91] on input "checkbox" at bounding box center [70, 90] width 12 height 12
checkbox input "true"
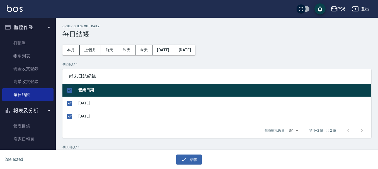
checkbox input "true"
click at [183, 159] on icon "button" at bounding box center [184, 159] width 7 height 7
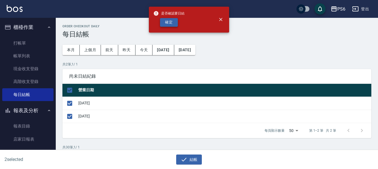
click at [170, 21] on button "確定" at bounding box center [169, 22] width 18 height 9
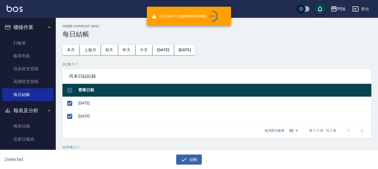
checkbox input "false"
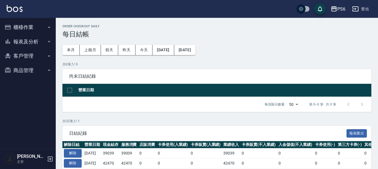
click at [35, 44] on button "報表及分析" at bounding box center [27, 42] width 51 height 14
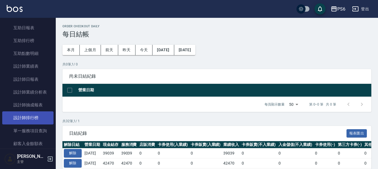
scroll to position [56, 0]
click at [40, 117] on link "設計師排行榜" at bounding box center [27, 117] width 51 height 13
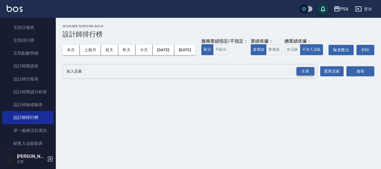
click at [310, 76] on div "全選" at bounding box center [305, 71] width 18 height 9
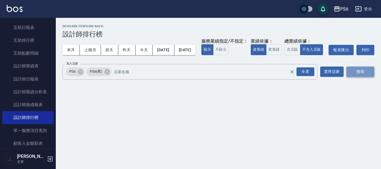
click at [361, 77] on button "搜尋" at bounding box center [360, 72] width 28 height 10
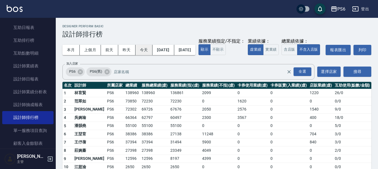
click at [143, 48] on button "今天" at bounding box center [143, 50] width 17 height 10
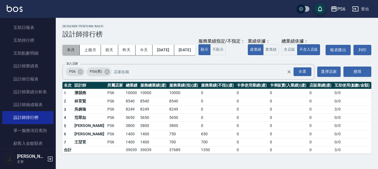
click at [72, 50] on button "本月" at bounding box center [70, 50] width 17 height 10
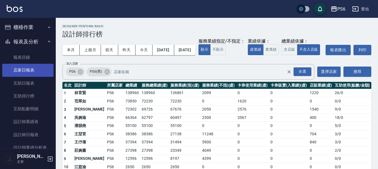
click at [31, 72] on link "店家日報表" at bounding box center [27, 70] width 51 height 13
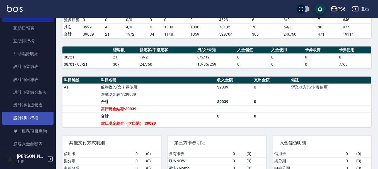
scroll to position [56, 0]
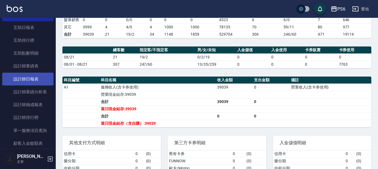
click at [13, 76] on link "設計師日報表" at bounding box center [27, 79] width 51 height 13
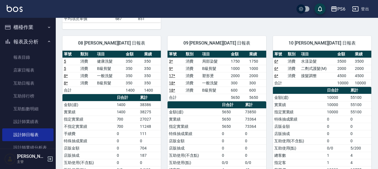
click at [32, 23] on button "櫃檯作業" at bounding box center [27, 27] width 51 height 14
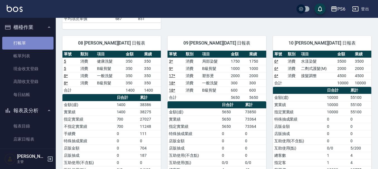
click at [37, 40] on link "打帳單" at bounding box center [27, 43] width 51 height 13
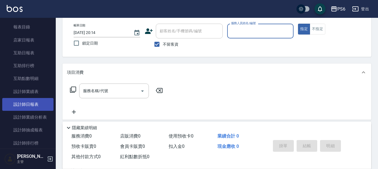
scroll to position [111, 0]
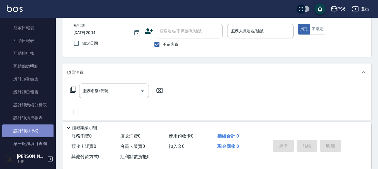
click at [43, 129] on link "設計師排行榜" at bounding box center [27, 131] width 51 height 13
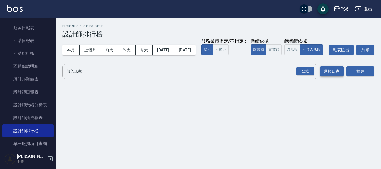
click at [332, 77] on button "選擇店家" at bounding box center [331, 71] width 23 height 10
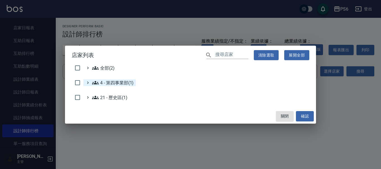
click at [122, 82] on 第四事業部\(1\) "4 - 第四事業部(1)" at bounding box center [113, 82] width 42 height 7
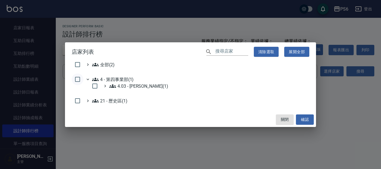
click at [75, 80] on input "checkbox" at bounding box center [78, 80] width 12 height 12
checkbox input "true"
click at [310, 118] on button "確認" at bounding box center [305, 119] width 18 height 10
checkbox input "false"
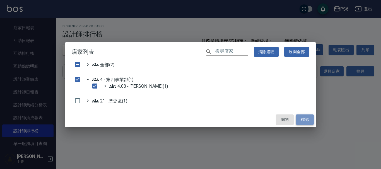
checkbox input "false"
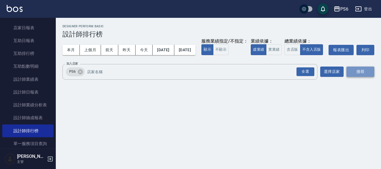
click at [361, 77] on button "搜尋" at bounding box center [360, 72] width 28 height 10
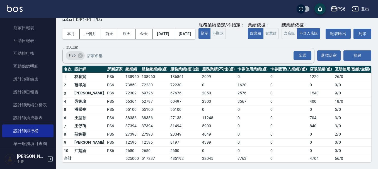
scroll to position [27, 0]
